Goal: Task Accomplishment & Management: Complete application form

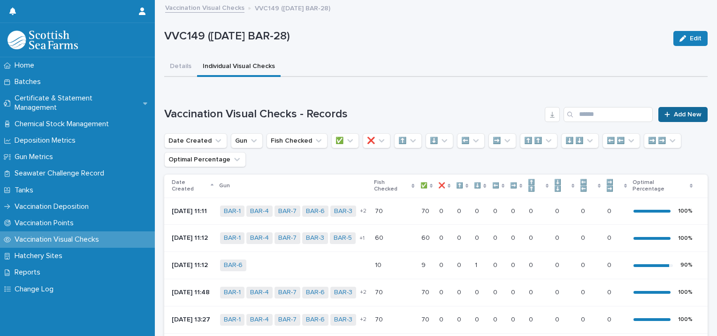
click at [673, 108] on link "Add New" at bounding box center [683, 114] width 49 height 15
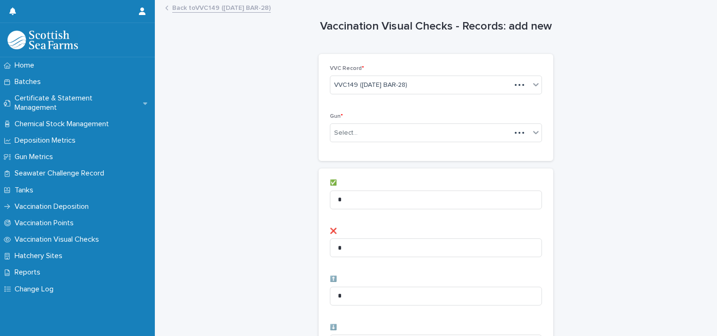
click at [375, 145] on div "Gun * Select..." at bounding box center [436, 131] width 212 height 37
click at [375, 133] on div "Select..." at bounding box center [431, 132] width 200 height 15
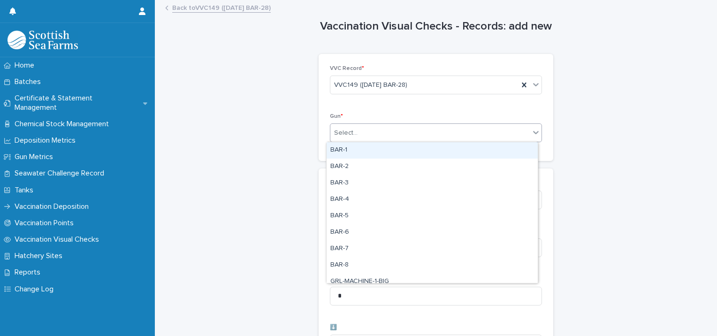
click at [354, 148] on div "BAR-1" at bounding box center [432, 150] width 211 height 16
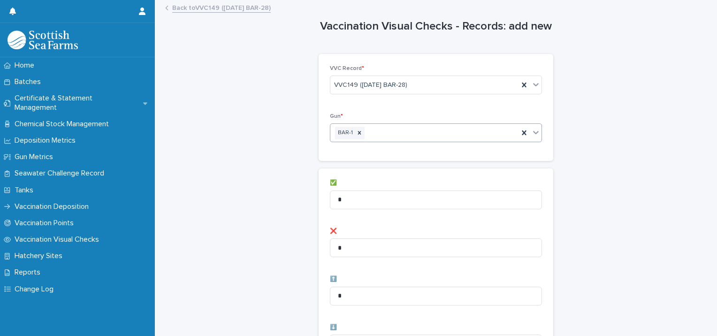
click at [391, 134] on div "BAR-1" at bounding box center [425, 133] width 188 height 16
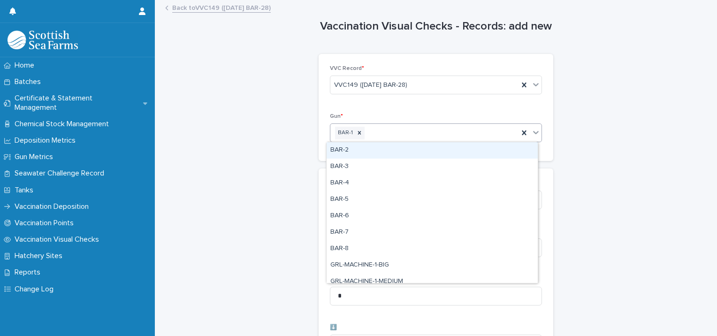
click at [371, 151] on div "BAR-2" at bounding box center [432, 150] width 211 height 16
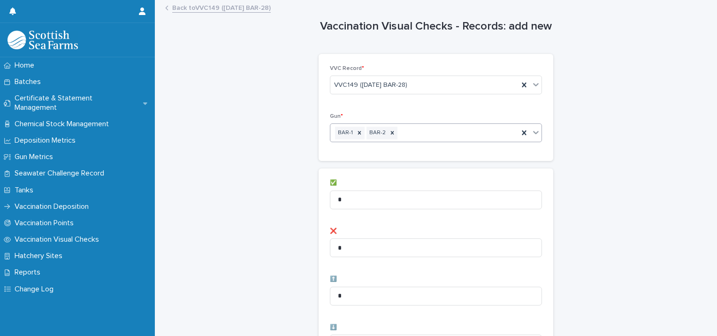
click at [434, 135] on div "BAR-1 BAR-2" at bounding box center [425, 133] width 188 height 16
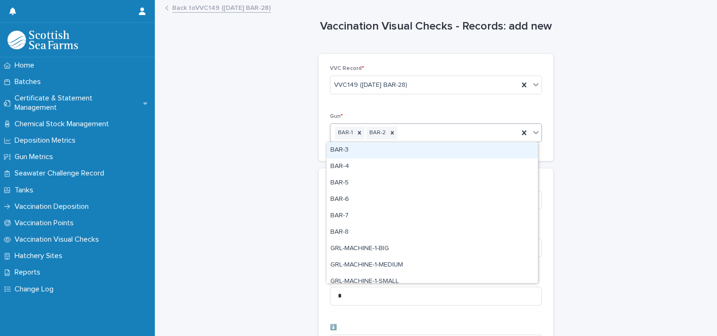
click at [399, 154] on div "BAR-3" at bounding box center [432, 150] width 211 height 16
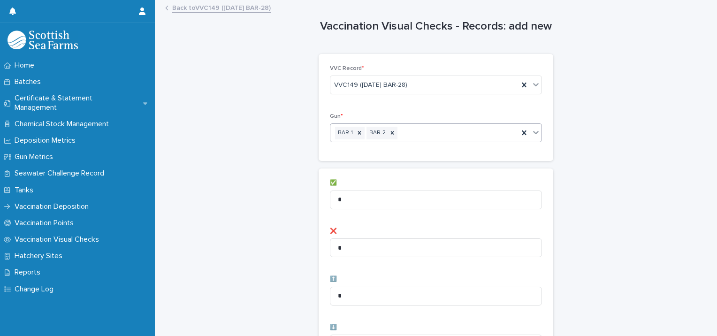
click at [442, 130] on div "BAR-1 BAR-2" at bounding box center [425, 133] width 188 height 16
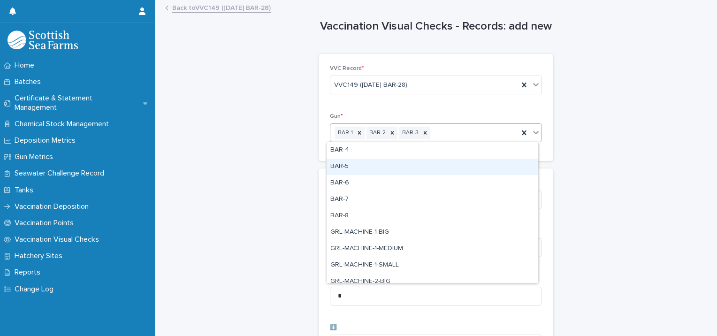
click at [402, 163] on div "BAR-5" at bounding box center [432, 167] width 211 height 16
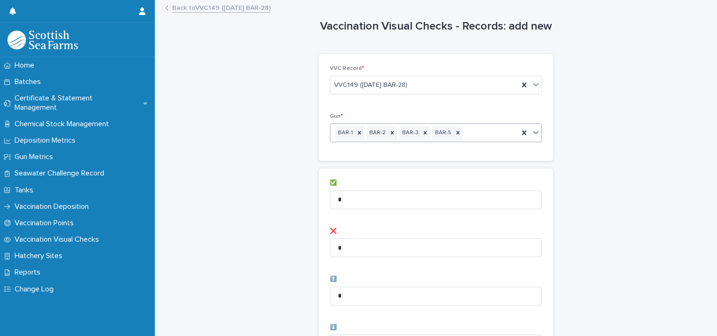
click at [460, 132] on div "BAR-1 BAR-2 BAR-3 BAR-5" at bounding box center [425, 133] width 188 height 16
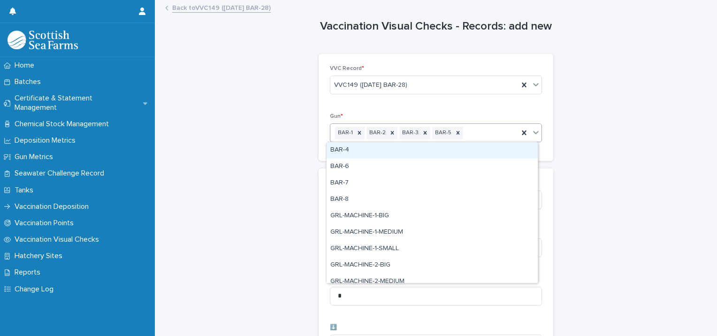
click at [424, 151] on div "BAR-4" at bounding box center [432, 150] width 211 height 16
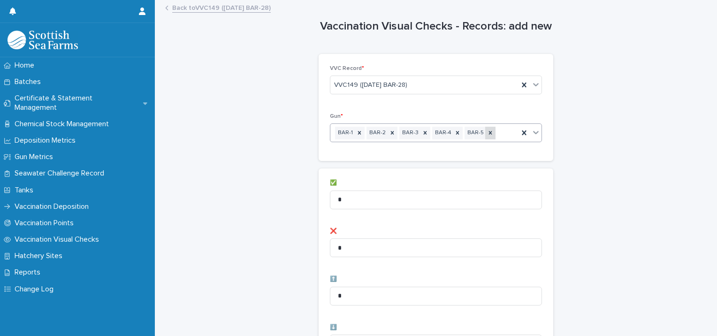
click at [485, 138] on div at bounding box center [490, 133] width 10 height 13
click at [486, 137] on div "BAR-1 BAR-2 BAR-3 BAR-4" at bounding box center [425, 133] width 188 height 16
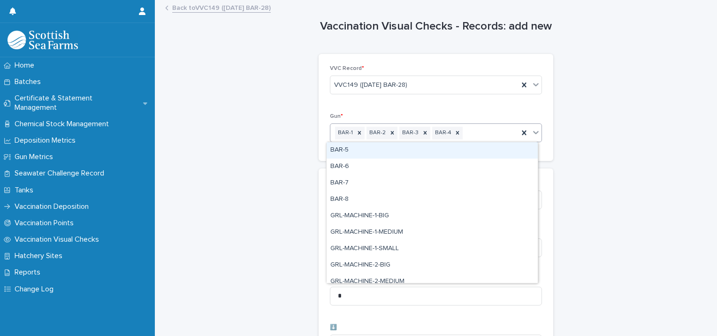
click at [440, 152] on div "BAR-5" at bounding box center [432, 150] width 211 height 16
click at [500, 138] on div "BAR-1 BAR-2 BAR-3 BAR-4 BAR-5" at bounding box center [425, 133] width 188 height 16
drag, startPoint x: 440, startPoint y: 151, endPoint x: 451, endPoint y: 150, distance: 10.8
click at [440, 150] on div "BAR-6" at bounding box center [432, 150] width 211 height 16
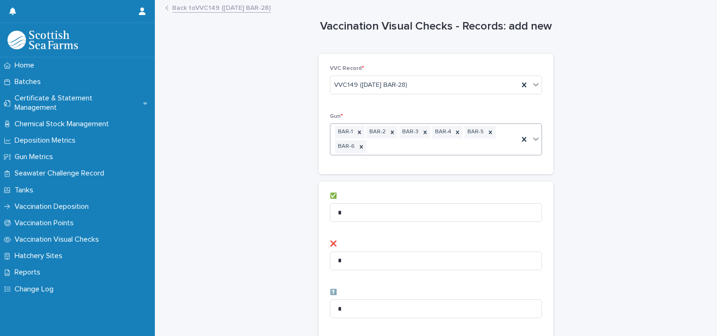
click at [456, 148] on div "BAR-1 BAR-2 BAR-3 BAR-4 BAR-5 BAR-6" at bounding box center [425, 139] width 188 height 31
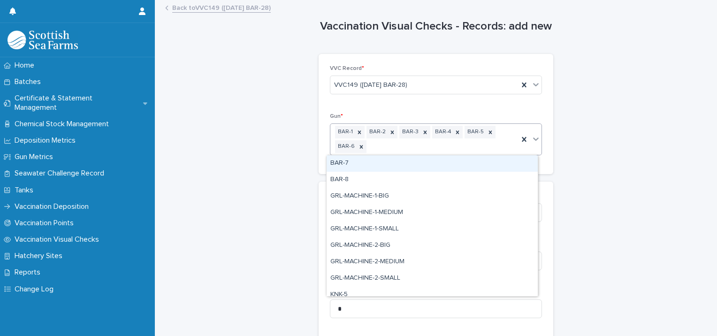
click at [403, 166] on div "BAR-7" at bounding box center [432, 163] width 211 height 16
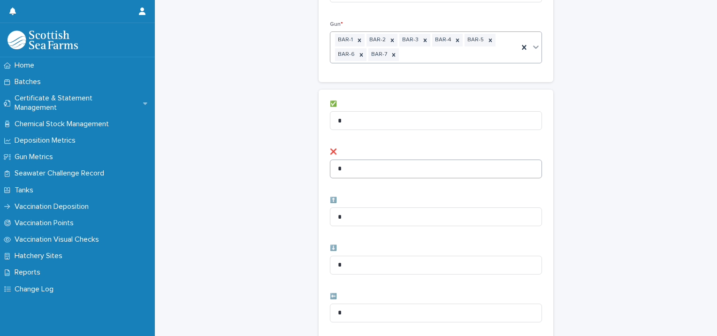
scroll to position [94, 0]
drag, startPoint x: 367, startPoint y: 122, endPoint x: 208, endPoint y: 118, distance: 158.3
click at [208, 118] on div "Vaccination Visual Checks - Records: add new Loading... Saving… Loading... Savi…" at bounding box center [436, 288] width 544 height 763
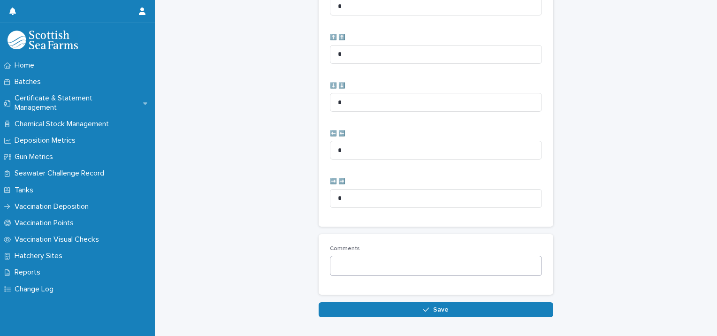
scroll to position [482, 0]
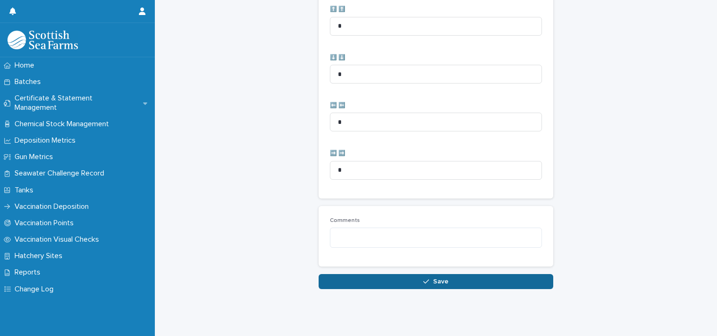
type input "**"
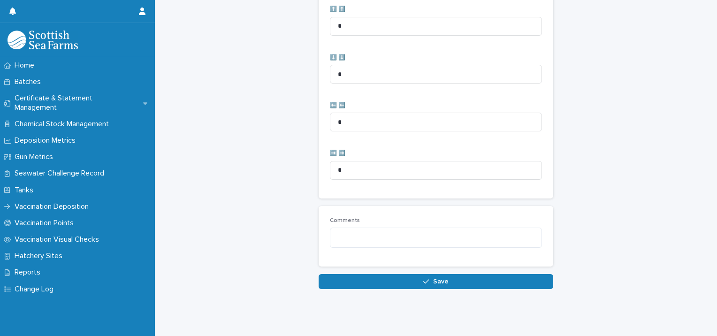
click at [373, 274] on button "Save" at bounding box center [436, 281] width 235 height 15
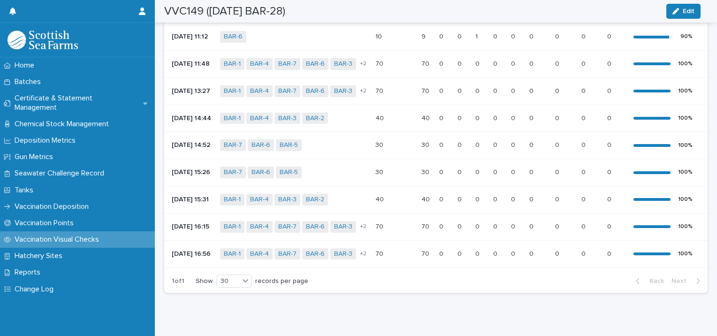
scroll to position [291, 0]
